Goal: Contribute content: Contribute content

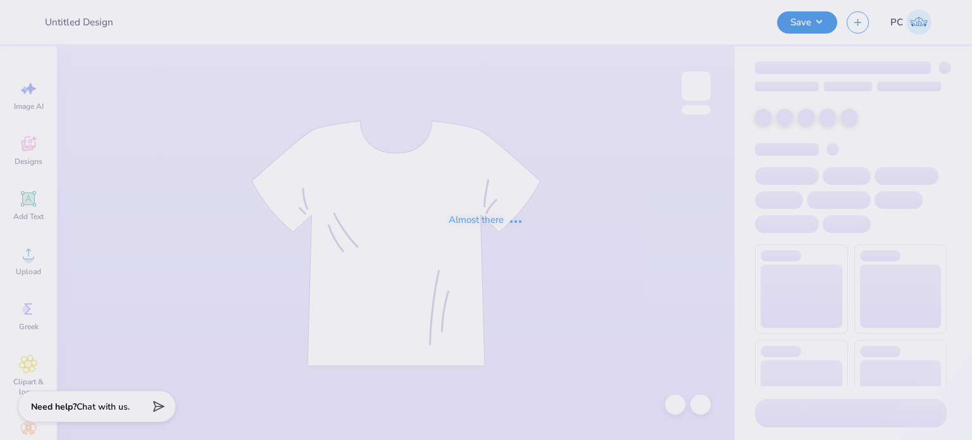
type input "Jetes merch"
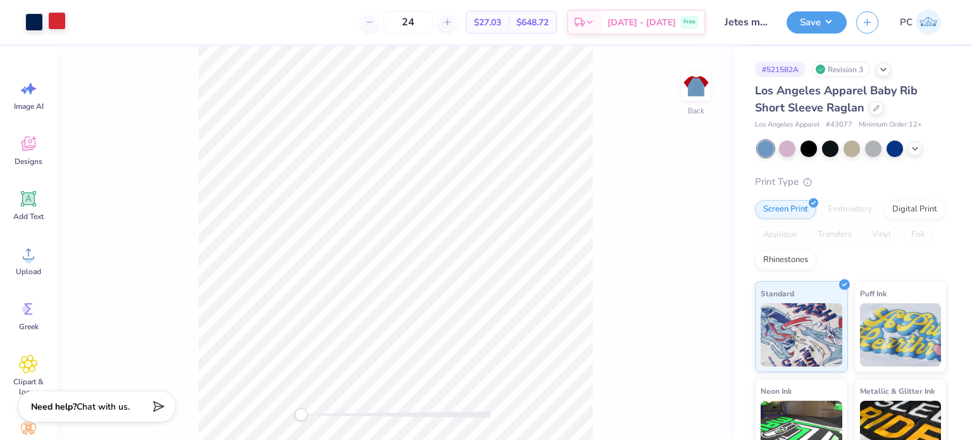
click at [53, 23] on div at bounding box center [57, 21] width 18 height 18
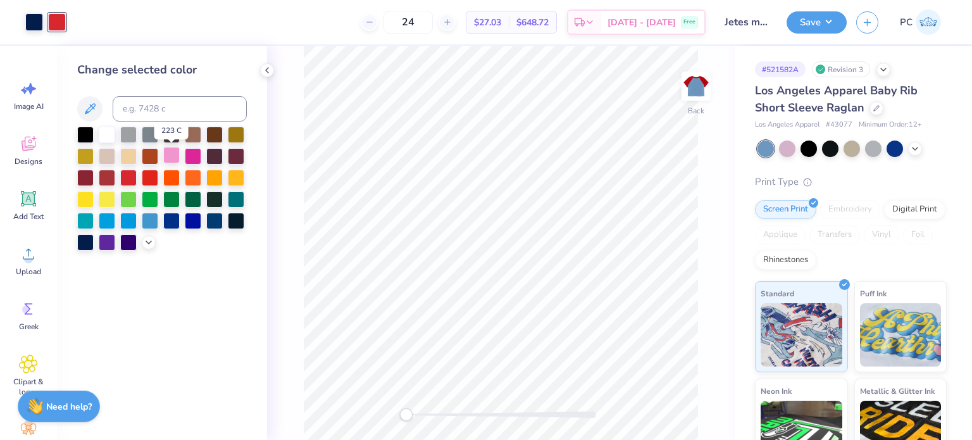
click at [170, 154] on div at bounding box center [171, 155] width 16 height 16
click at [265, 75] on div at bounding box center [267, 70] width 14 height 14
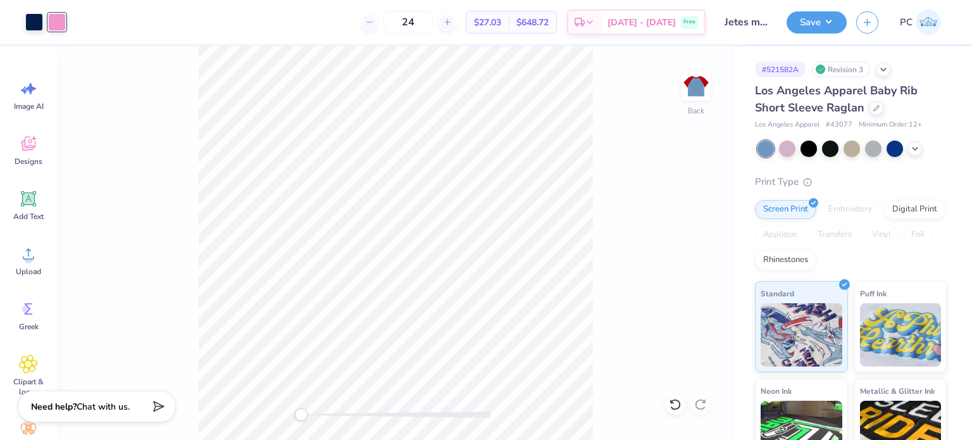
click at [921, 151] on div at bounding box center [852, 148] width 189 height 16
click at [918, 147] on icon at bounding box center [915, 147] width 10 height 10
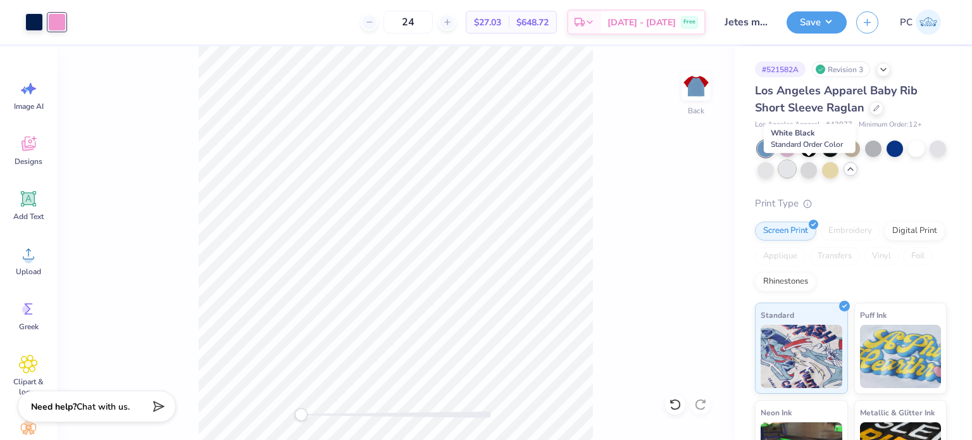
click at [795, 170] on div at bounding box center [787, 169] width 16 height 16
click at [774, 170] on div at bounding box center [766, 169] width 16 height 16
click at [930, 156] on div at bounding box center [938, 147] width 16 height 16
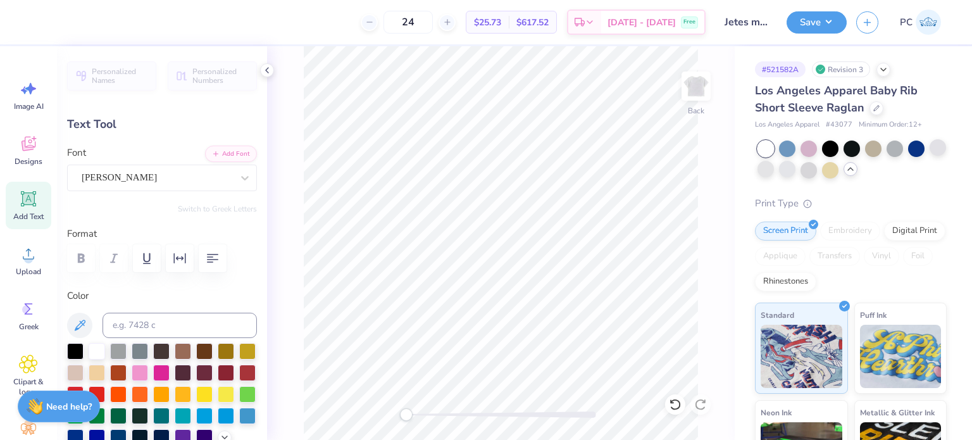
scroll to position [10, 1]
click at [184, 175] on div "[PERSON_NAME]" at bounding box center [156, 178] width 153 height 20
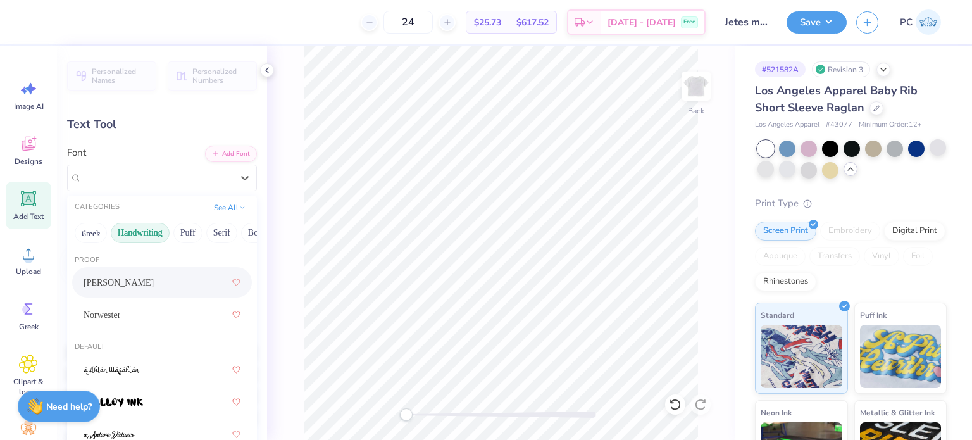
click at [140, 237] on button "Handwriting" at bounding box center [140, 233] width 59 height 20
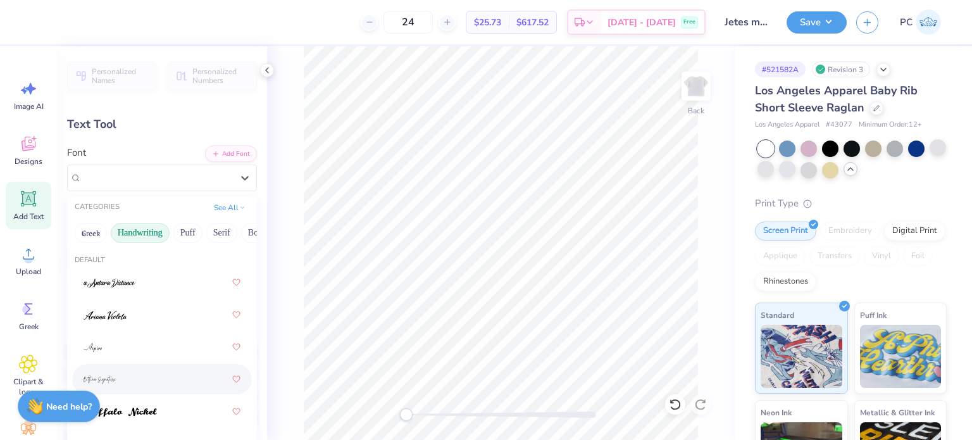
click at [158, 370] on div at bounding box center [162, 379] width 157 height 23
click at [216, 188] on div "[PERSON_NAME] Signature" at bounding box center [162, 178] width 190 height 27
click at [167, 284] on div at bounding box center [162, 282] width 157 height 23
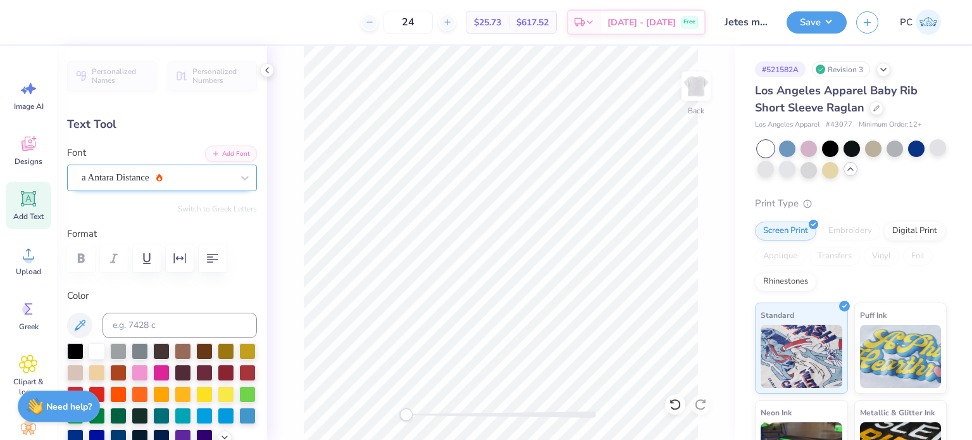
click at [204, 182] on div "a Antara Distance" at bounding box center [156, 178] width 153 height 20
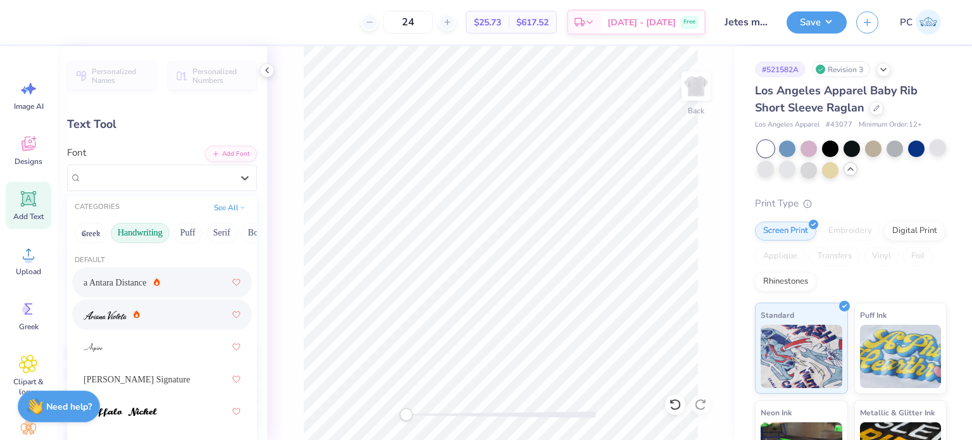
click at [161, 323] on div at bounding box center [162, 314] width 157 height 23
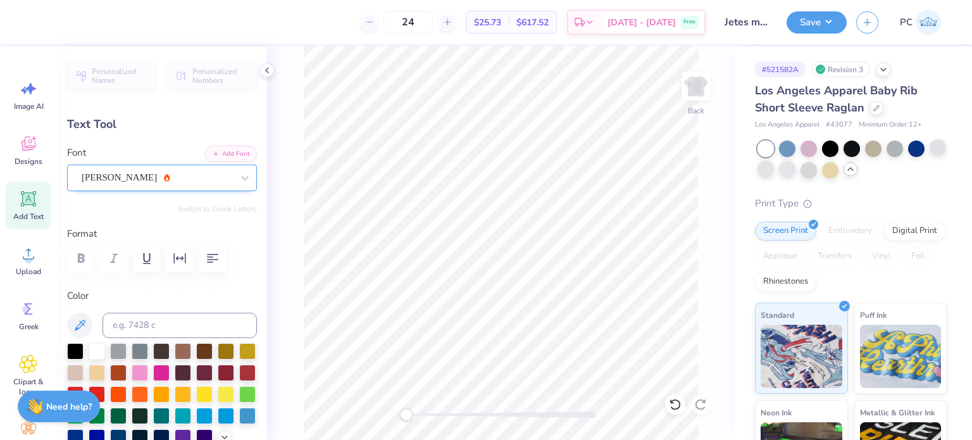
click at [187, 183] on div "[PERSON_NAME]" at bounding box center [156, 178] width 153 height 20
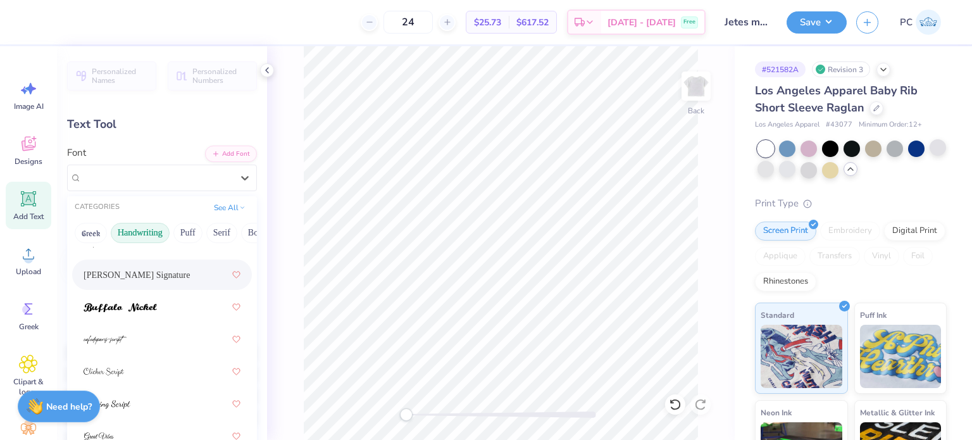
scroll to position [127, 0]
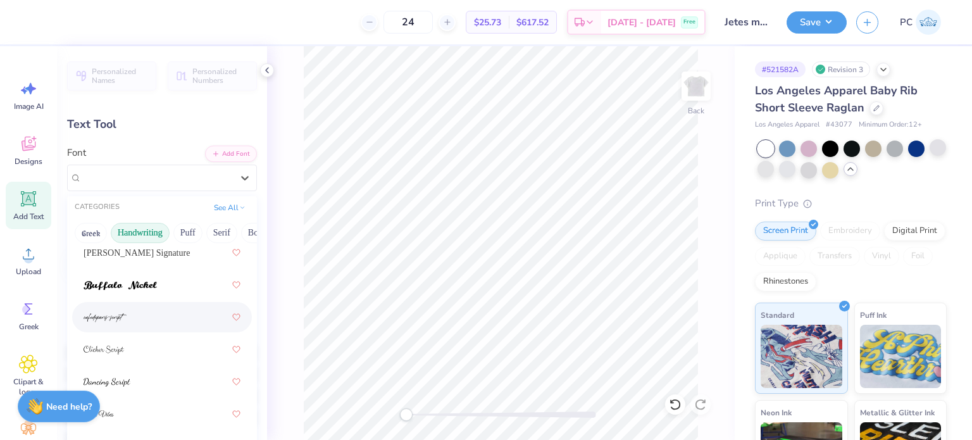
click at [149, 315] on div at bounding box center [162, 317] width 157 height 23
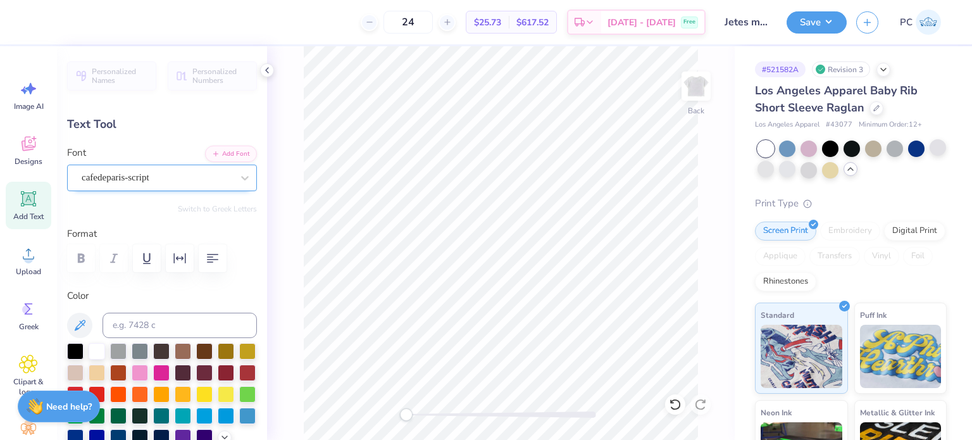
click at [161, 179] on div "cafedeparis-script" at bounding box center [156, 178] width 153 height 20
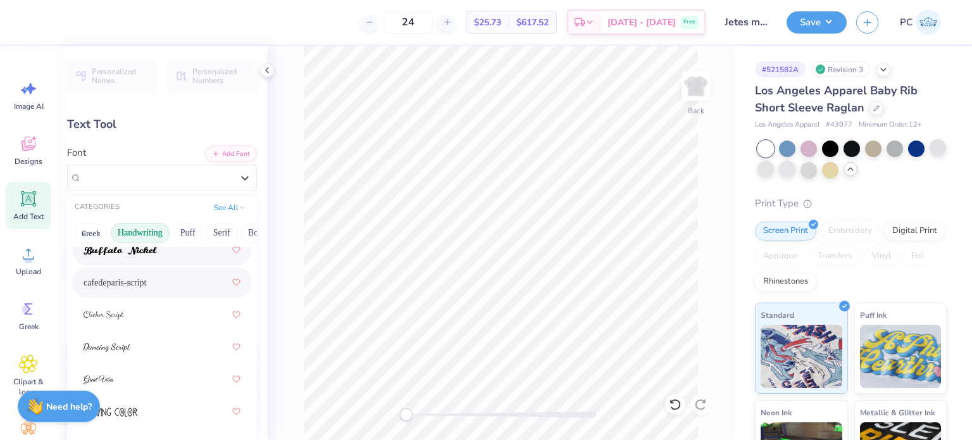
scroll to position [190, 0]
click at [167, 287] on div at bounding box center [162, 286] width 157 height 23
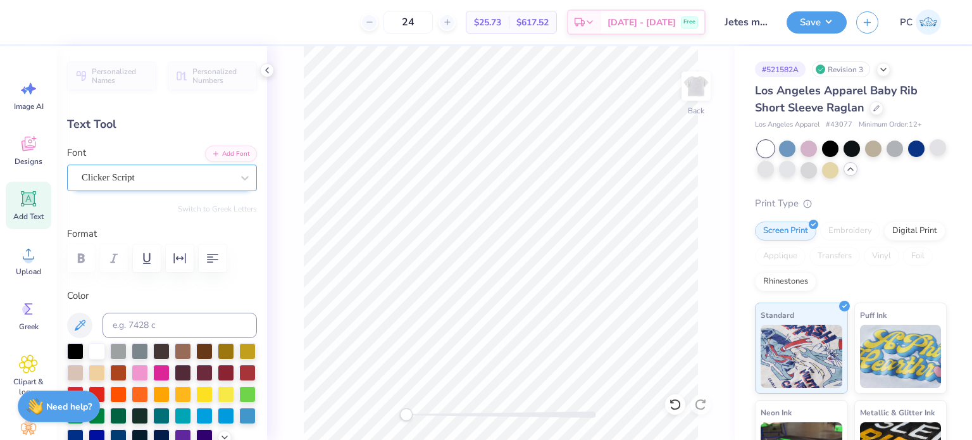
click at [175, 184] on div "Clicker Script" at bounding box center [156, 178] width 153 height 20
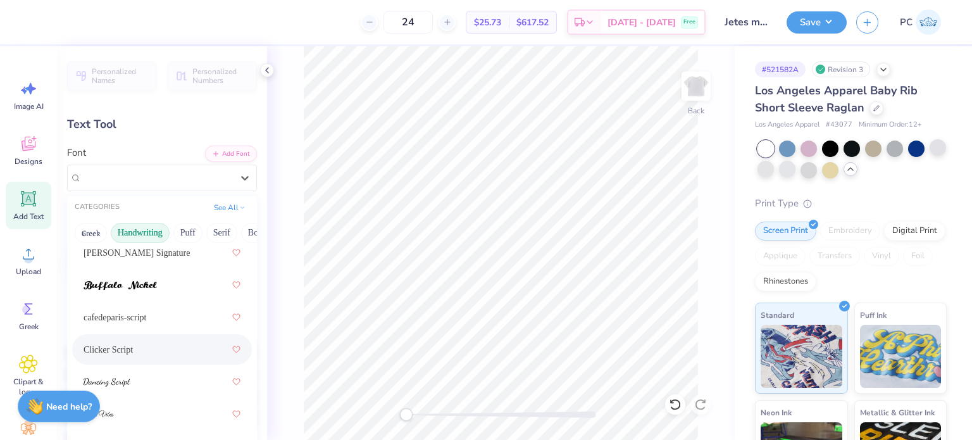
scroll to position [253, 0]
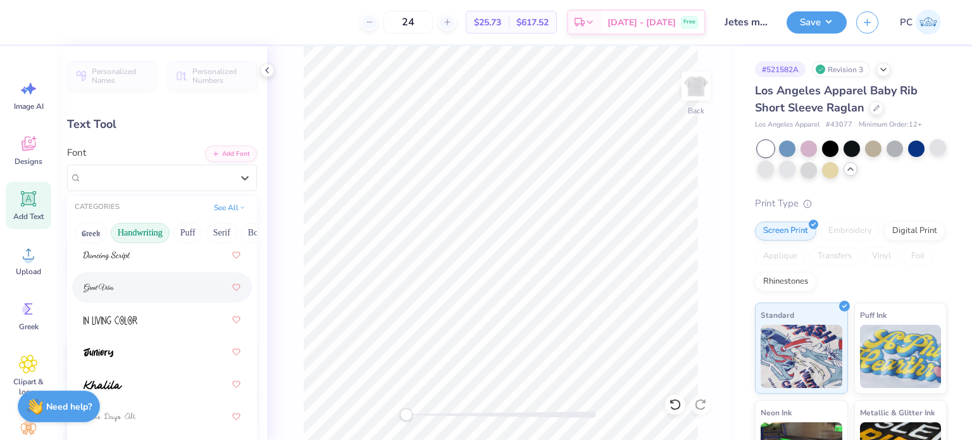
click at [174, 290] on div at bounding box center [162, 287] width 157 height 23
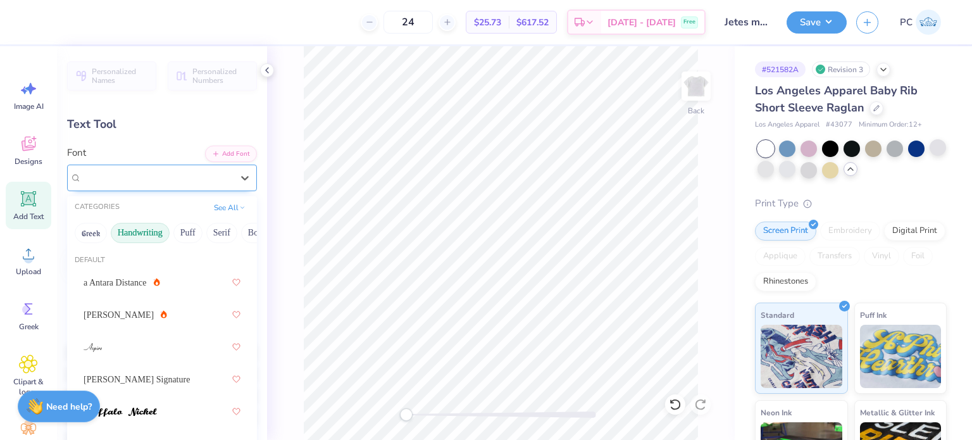
click at [169, 179] on div "Great Vibes" at bounding box center [156, 178] width 153 height 20
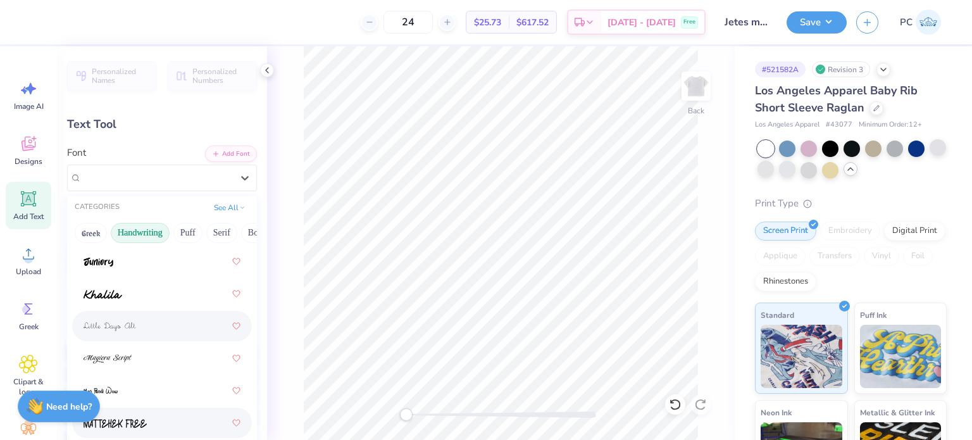
scroll to position [316, 0]
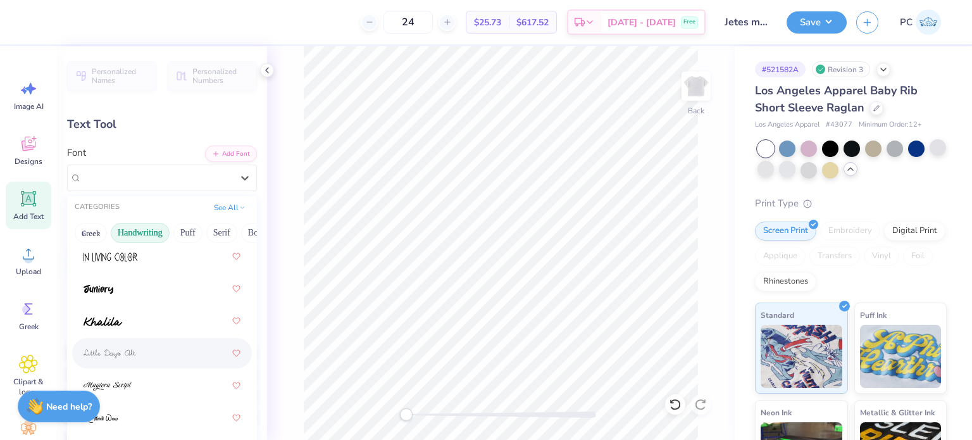
click at [174, 348] on div at bounding box center [162, 353] width 157 height 23
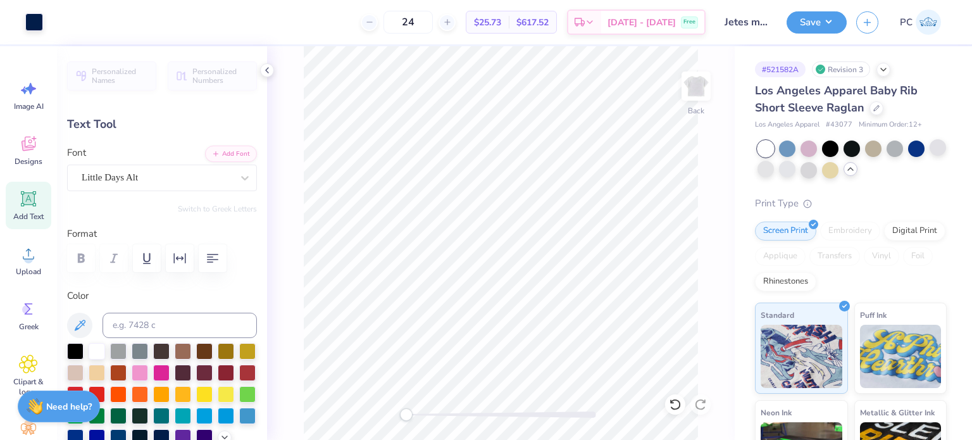
type input "4.15"
type input "0.91"
type input "5.28"
click at [823, 17] on button "Save" at bounding box center [817, 20] width 60 height 22
click at [829, 27] on button "Save" at bounding box center [817, 20] width 60 height 22
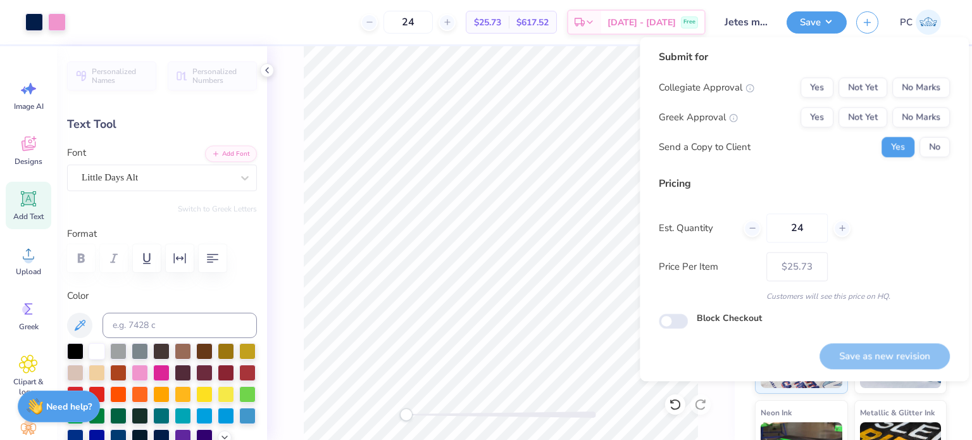
click at [934, 98] on div "Collegiate Approval Yes Not Yet No Marks Greek Approval Yes Not Yet No Marks Se…" at bounding box center [804, 117] width 291 height 80
click at [930, 91] on button "No Marks" at bounding box center [921, 87] width 58 height 20
click at [933, 113] on button "No Marks" at bounding box center [921, 117] width 58 height 20
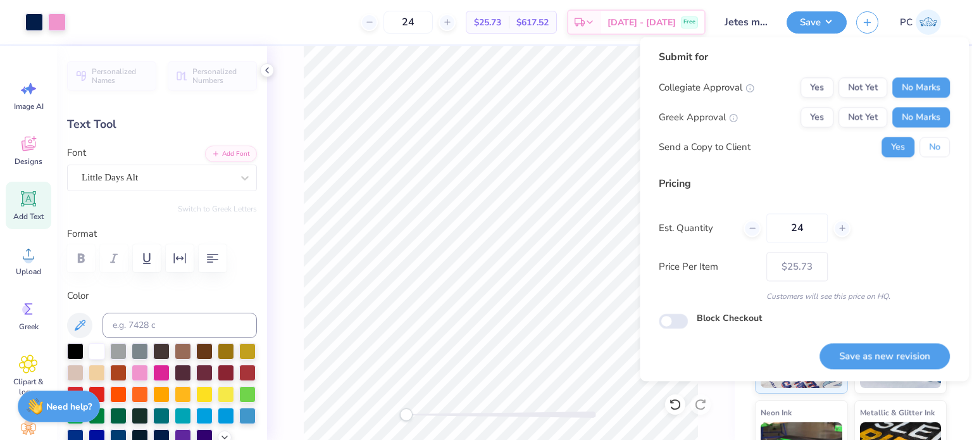
click at [936, 139] on button "No" at bounding box center [935, 147] width 30 height 20
click at [861, 354] on button "Save as new revision" at bounding box center [885, 356] width 130 height 26
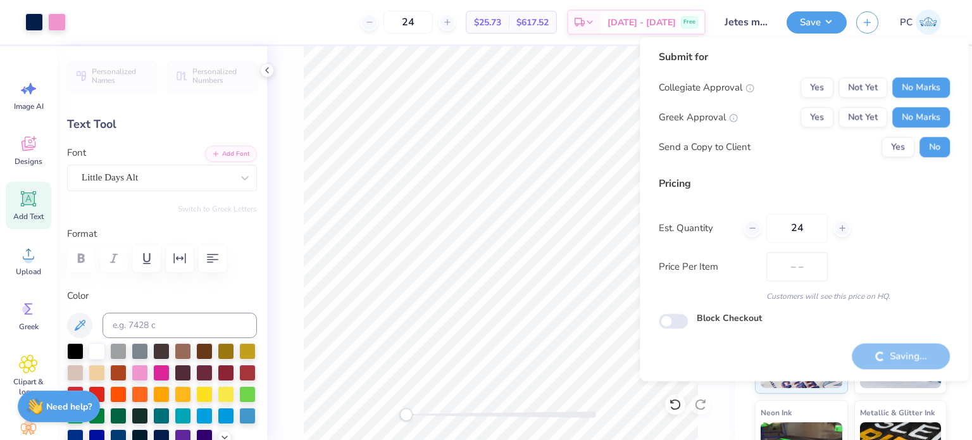
type input "$25.73"
